Goal: Find specific page/section: Find specific page/section

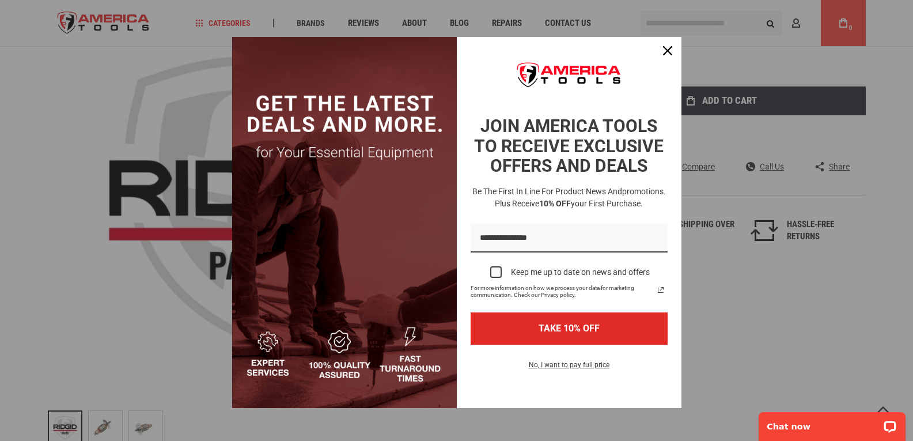
scroll to position [230, 0]
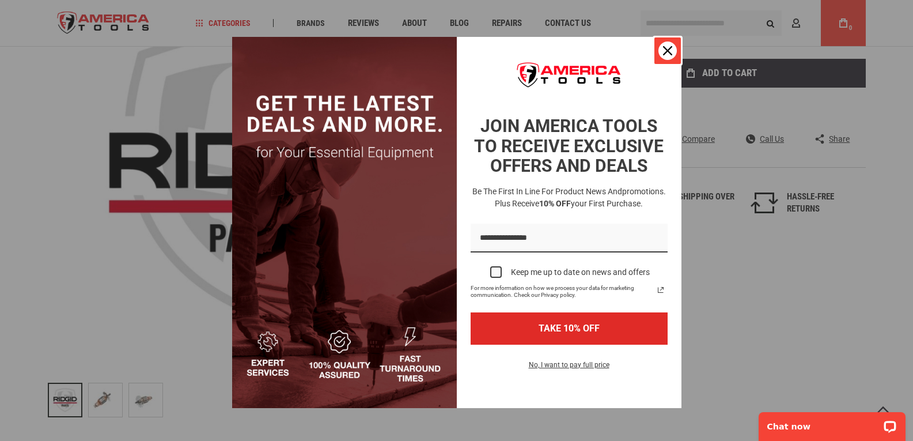
click at [659, 49] on div "Close" at bounding box center [668, 50] width 18 height 18
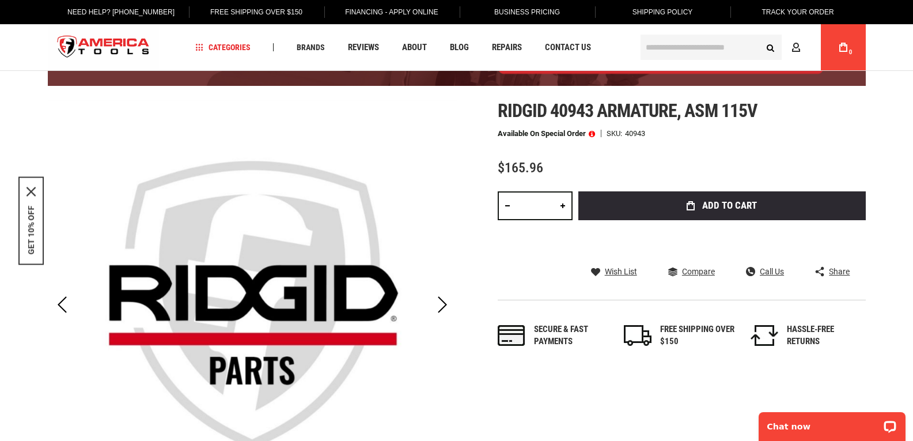
scroll to position [0, 0]
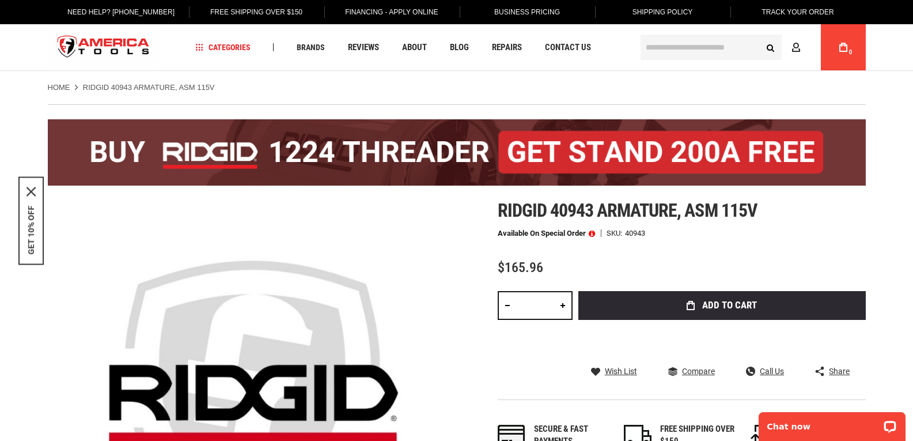
click at [672, 47] on input "text" at bounding box center [711, 47] width 141 height 25
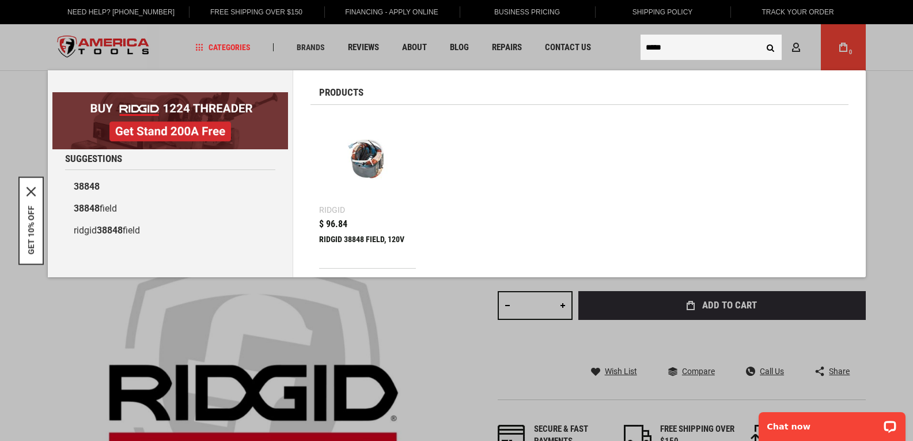
type input "*****"
click at [342, 236] on div "RIDGID 38848 FIELD, 120V" at bounding box center [367, 249] width 97 height 28
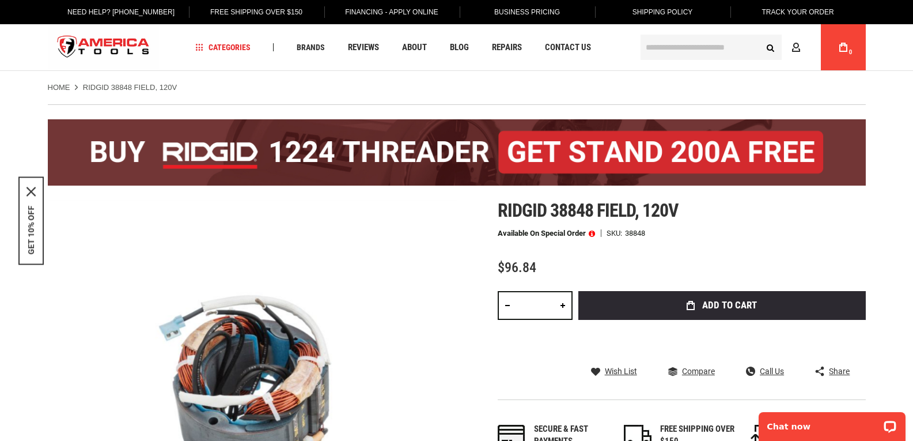
click at [650, 54] on input "text" at bounding box center [711, 47] width 141 height 25
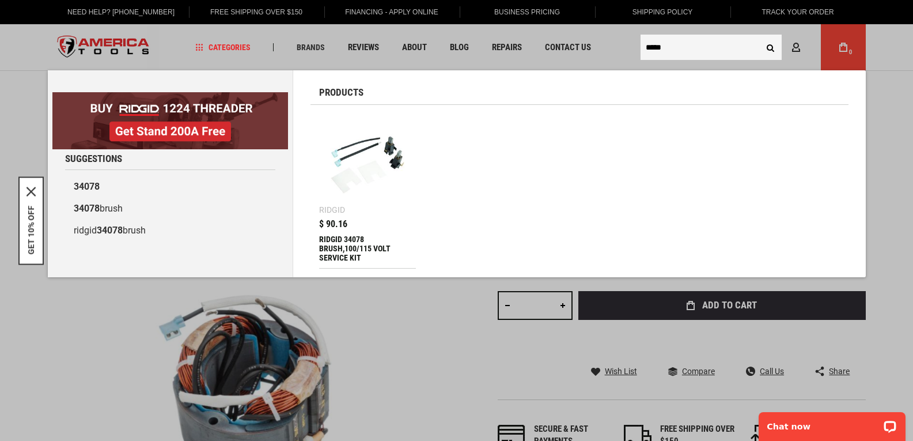
type input "*****"
click at [339, 241] on div "RIDGID 34078 BRUSH,100/115 VOLT SERVICE KIT" at bounding box center [367, 249] width 97 height 28
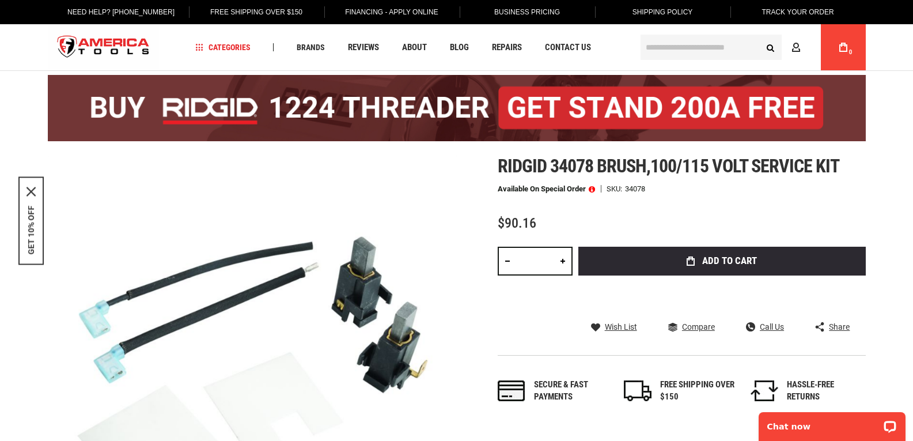
scroll to position [31, 0]
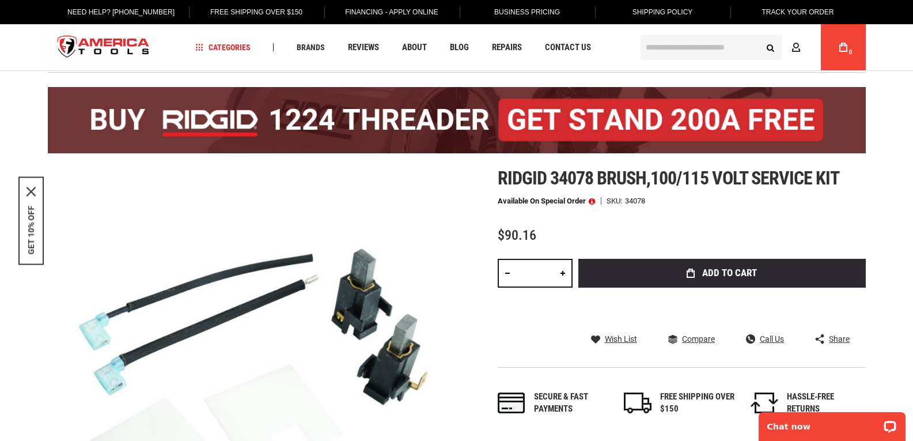
click at [591, 200] on span at bounding box center [592, 201] width 6 height 8
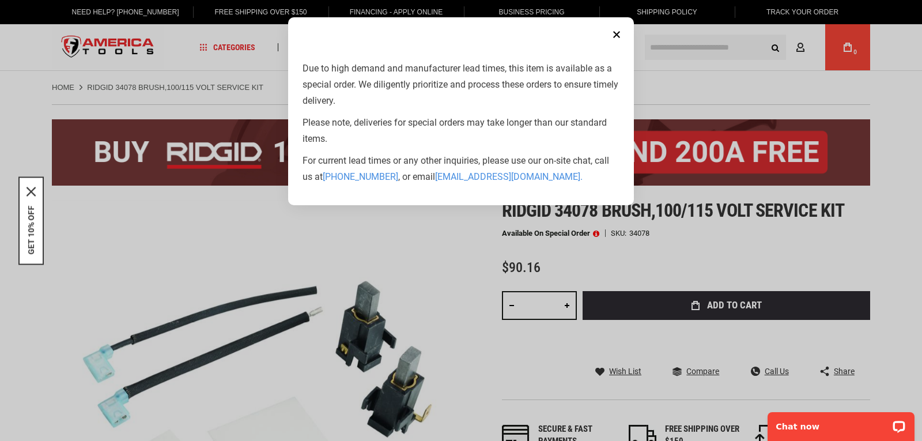
click at [619, 32] on button "Close" at bounding box center [616, 34] width 23 height 23
